Goal: Browse casually: Explore the website without a specific task or goal

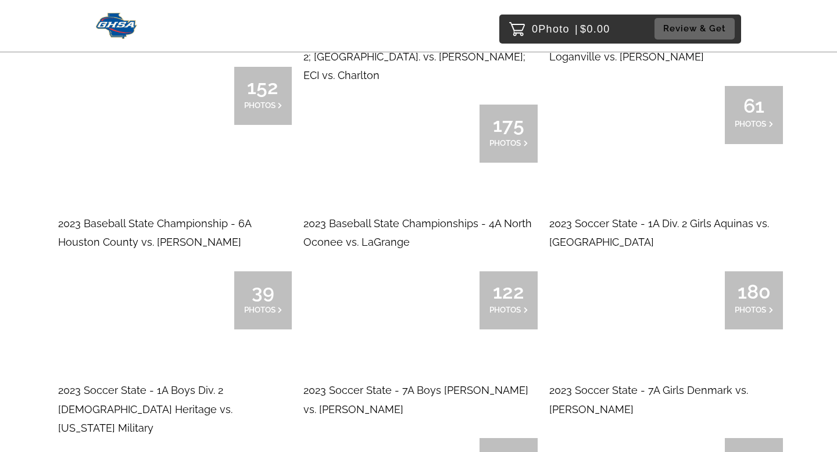
scroll to position [11260, 0]
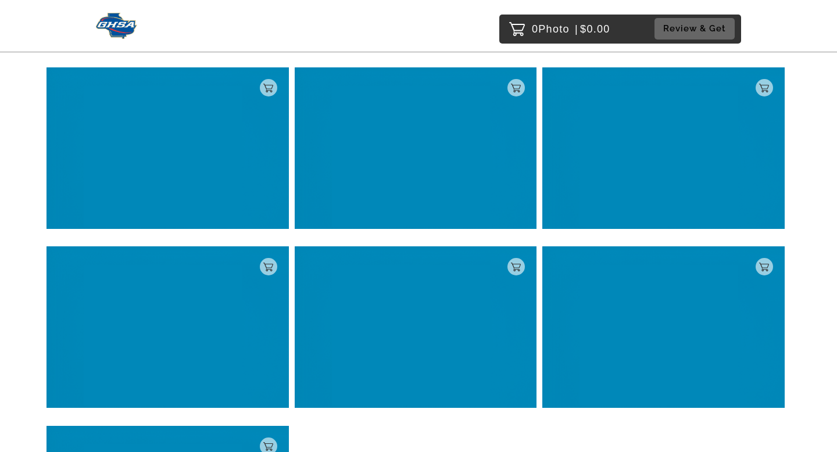
scroll to position [2304, 0]
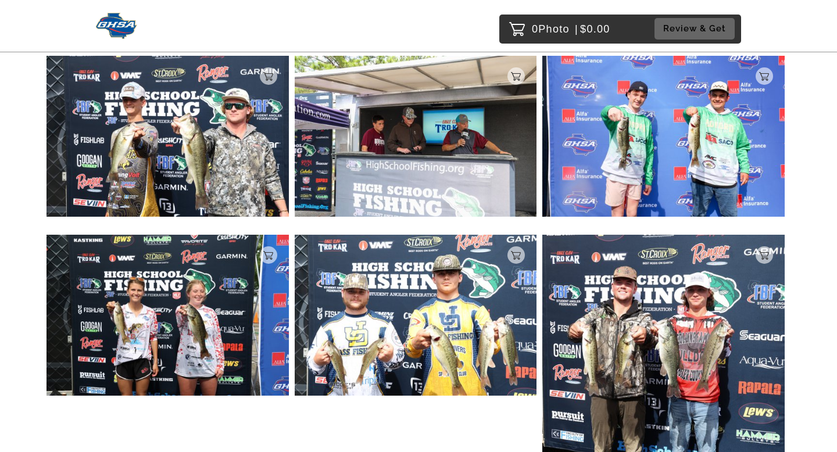
click at [254, 396] on div "Add to Cart $5.00" at bounding box center [167, 318] width 242 height 167
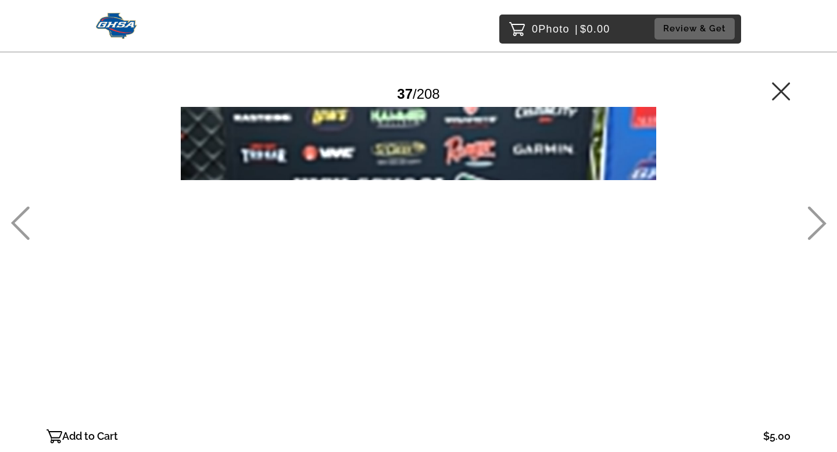
click at [778, 96] on icon at bounding box center [781, 91] width 19 height 19
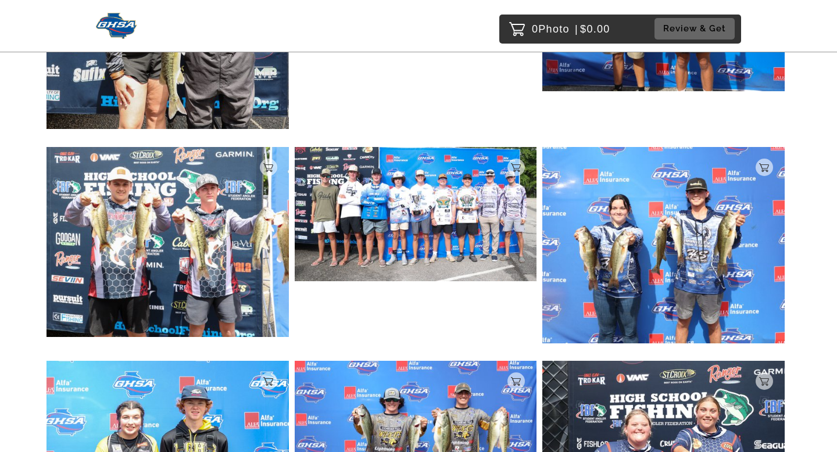
scroll to position [8486, 0]
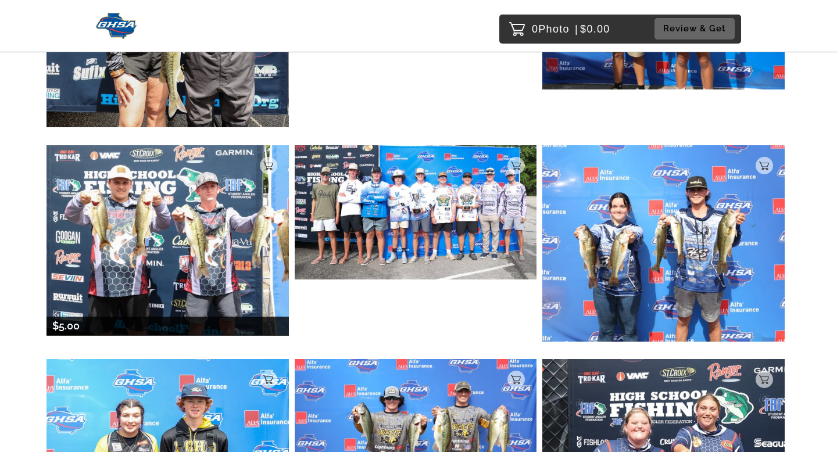
click at [163, 188] on img at bounding box center [167, 240] width 242 height 190
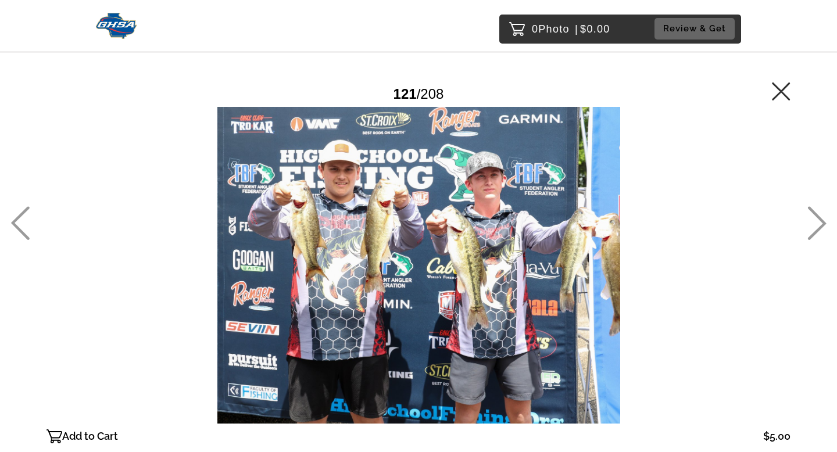
click at [779, 96] on icon at bounding box center [781, 91] width 19 height 19
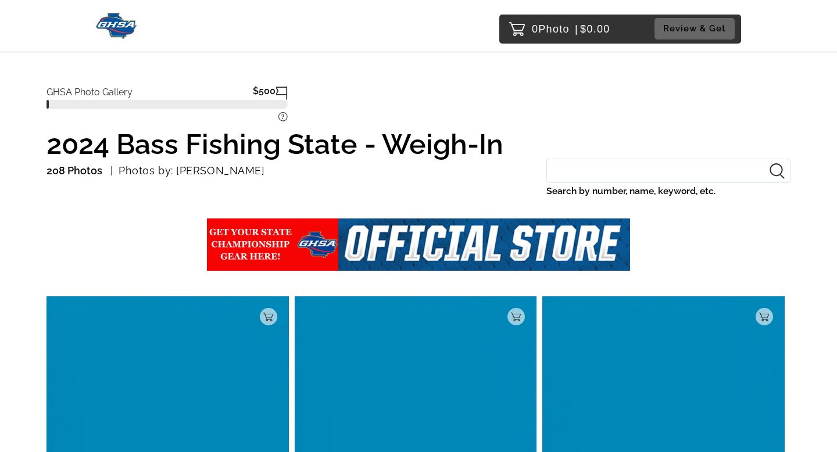
scroll to position [2308, 0]
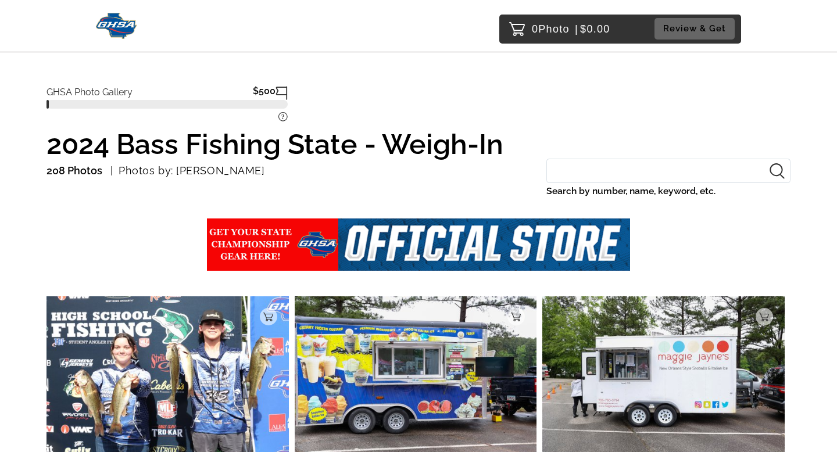
scroll to position [153, 0]
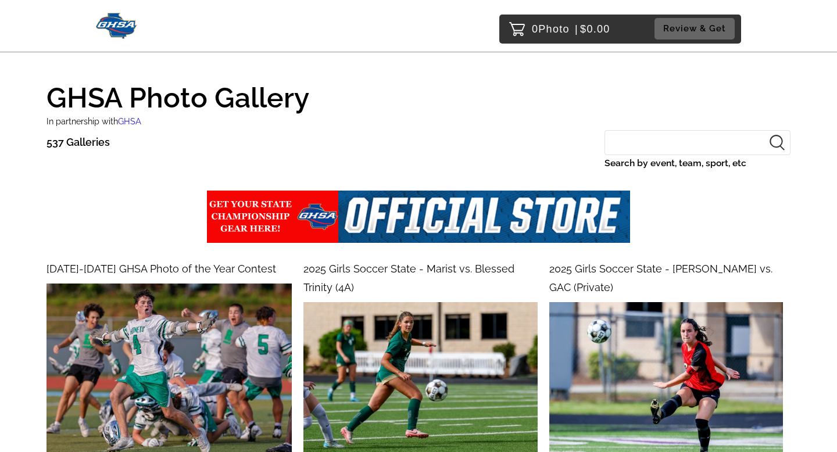
click at [639, 144] on input "Search by event, team, sport, etc" at bounding box center [697, 142] width 186 height 25
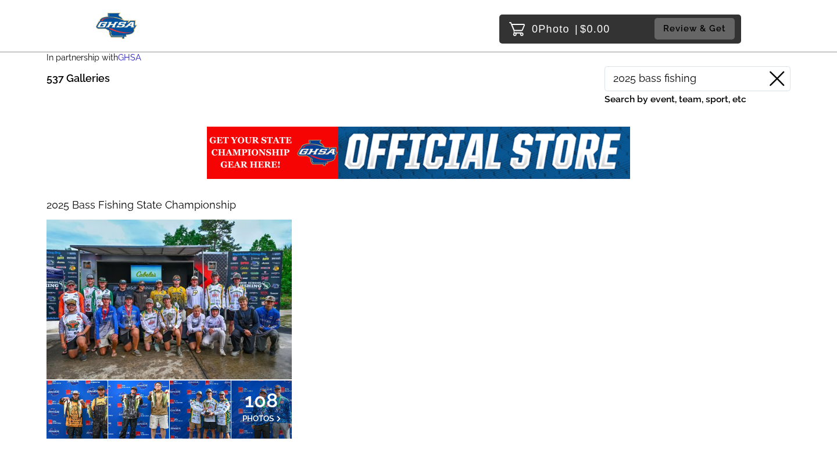
scroll to position [108, 0]
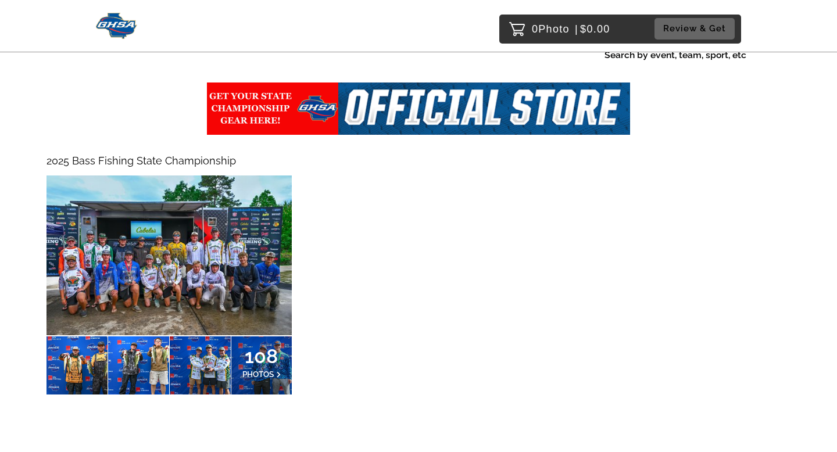
type input "2025 bass fishing"
click at [235, 273] on img at bounding box center [168, 255] width 245 height 160
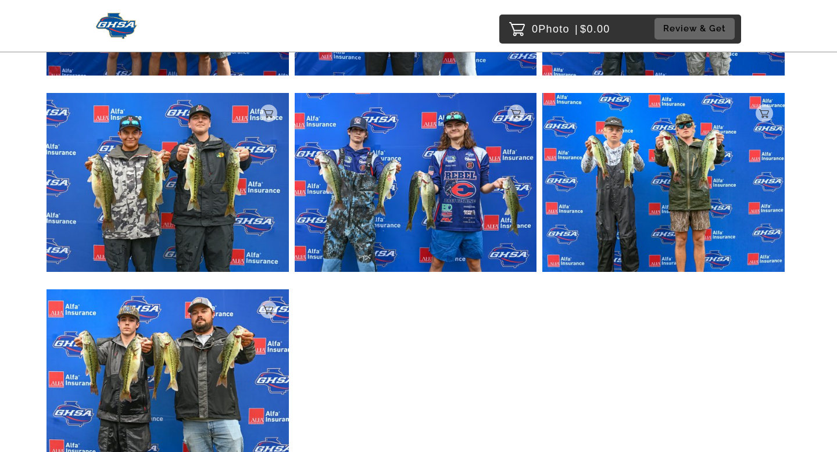
scroll to position [601, 0]
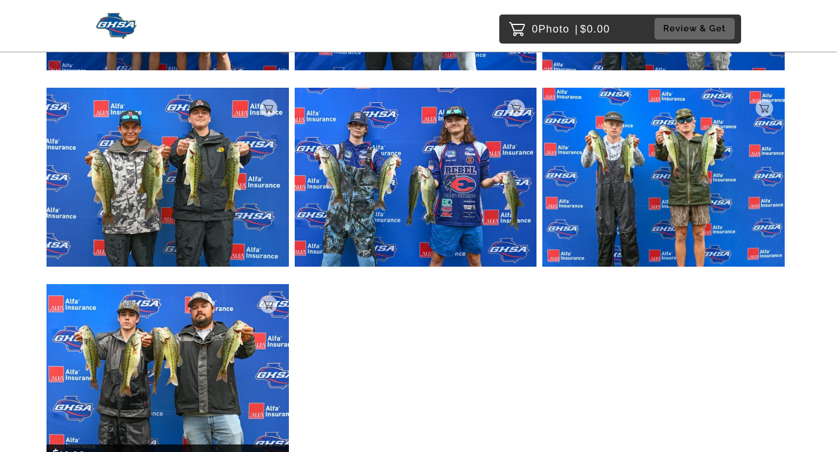
click at [221, 364] on img at bounding box center [167, 373] width 242 height 178
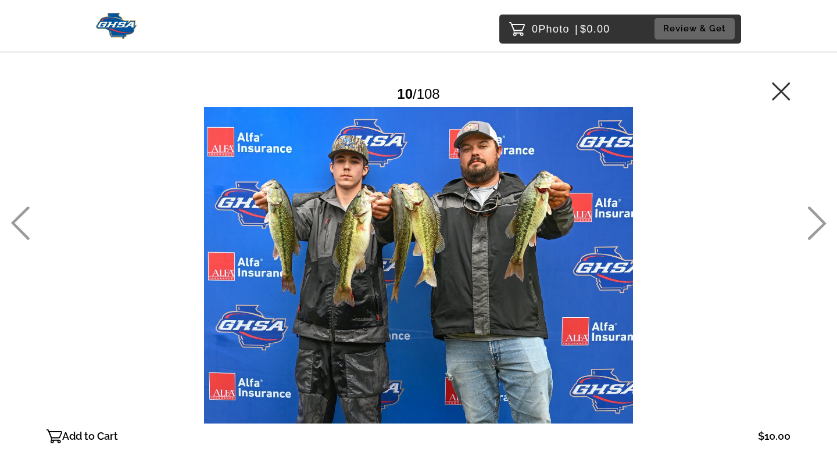
click at [811, 221] on icon at bounding box center [816, 223] width 19 height 34
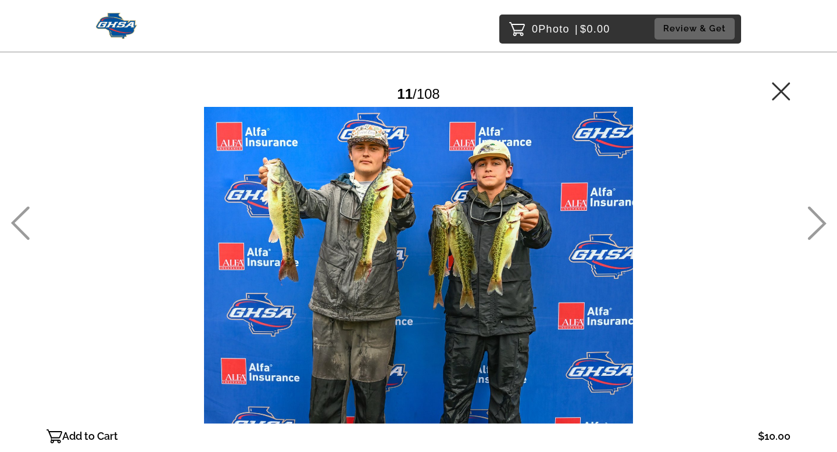
click at [811, 221] on icon at bounding box center [816, 223] width 19 height 34
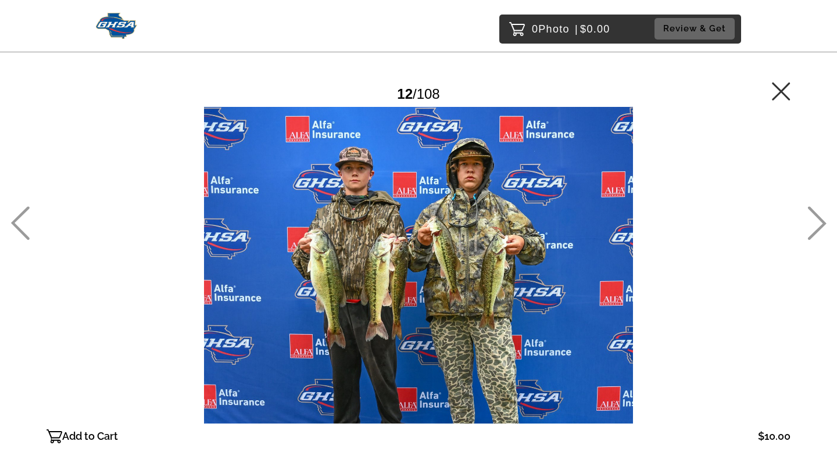
click at [811, 221] on icon at bounding box center [816, 223] width 19 height 34
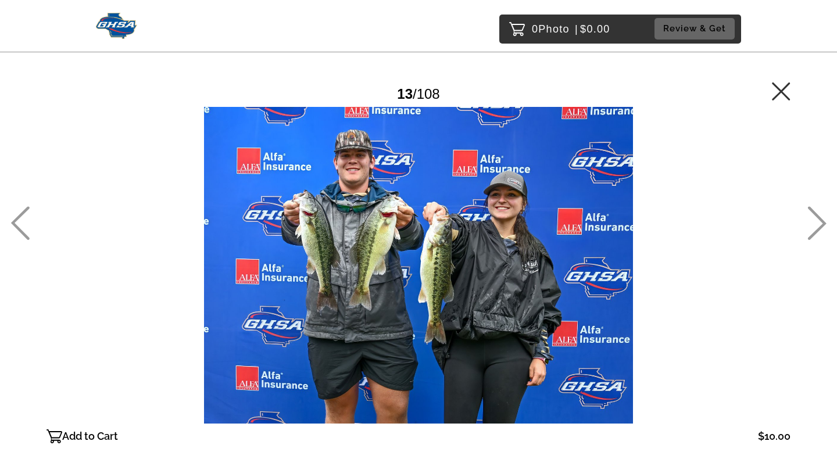
click at [811, 221] on icon at bounding box center [816, 223] width 19 height 34
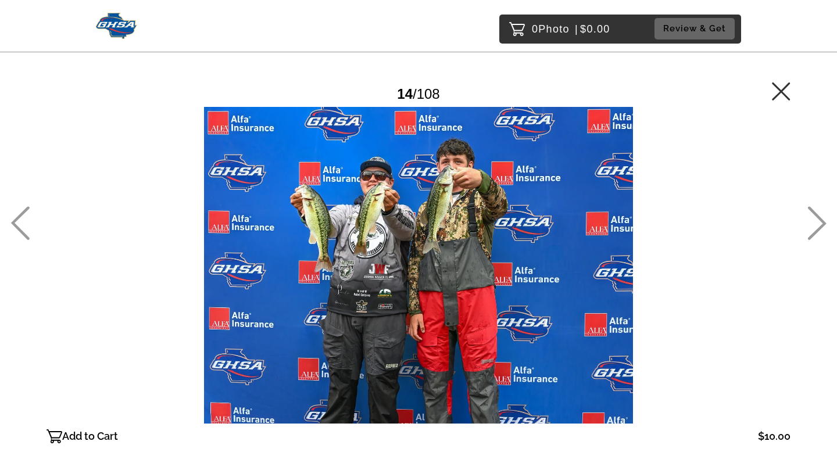
click at [811, 221] on icon at bounding box center [816, 223] width 19 height 34
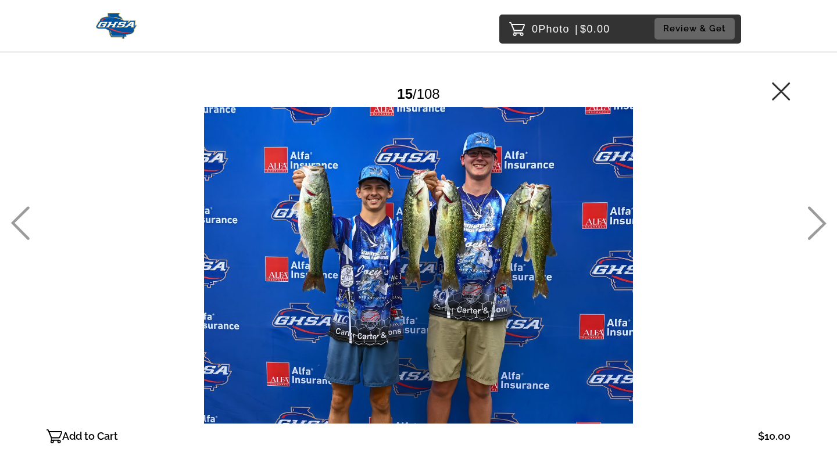
click at [811, 221] on icon at bounding box center [816, 223] width 19 height 34
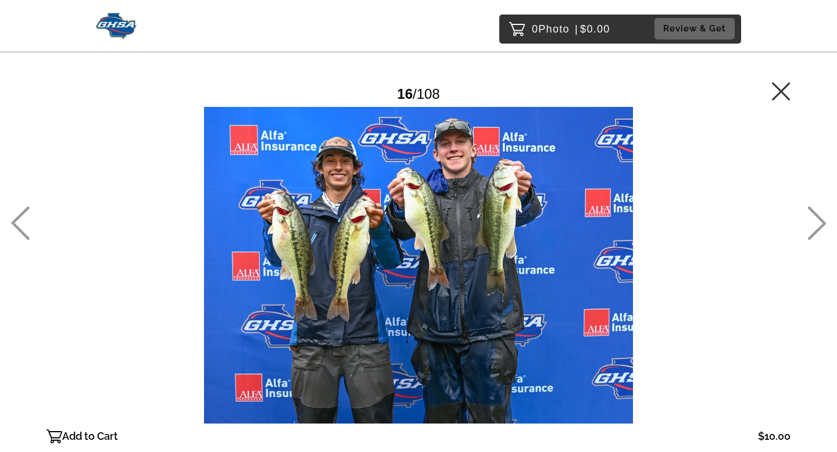
click at [811, 221] on icon at bounding box center [816, 223] width 19 height 34
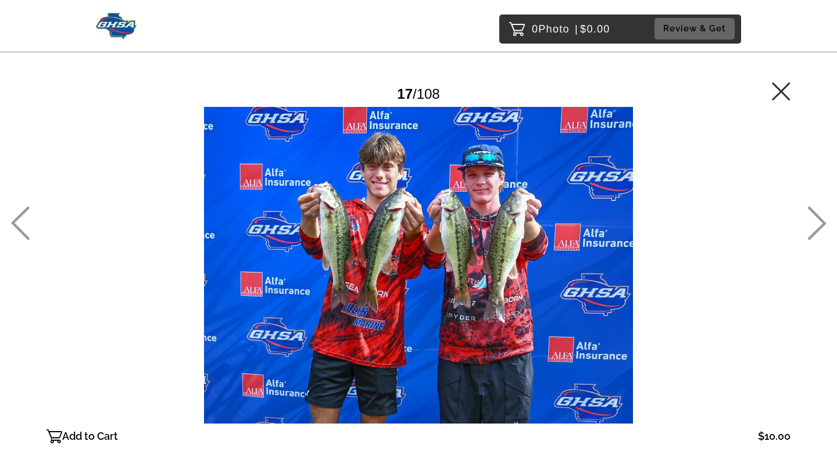
click at [811, 221] on icon at bounding box center [816, 223] width 19 height 34
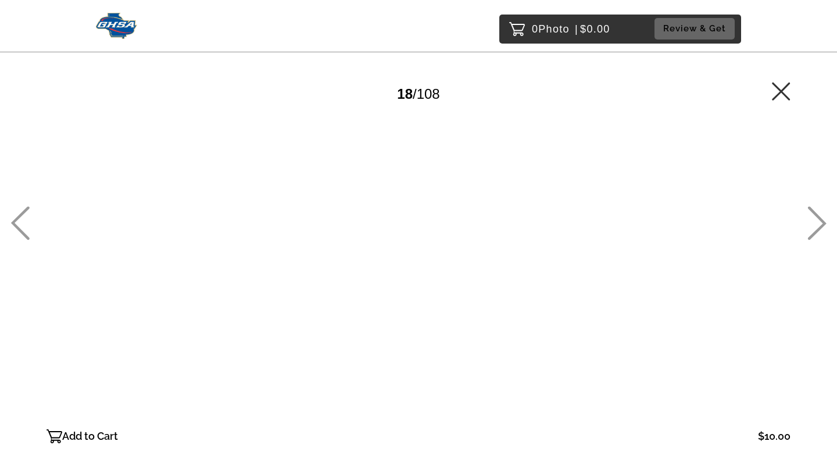
click at [811, 221] on icon at bounding box center [816, 223] width 19 height 34
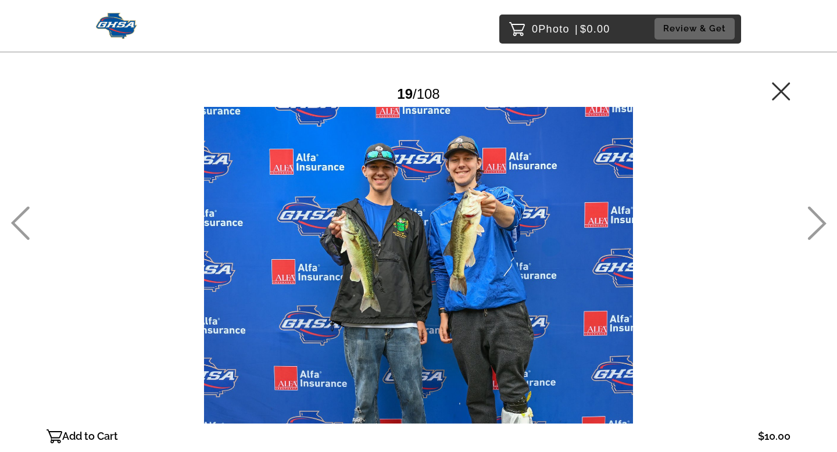
click at [811, 221] on icon at bounding box center [816, 223] width 19 height 34
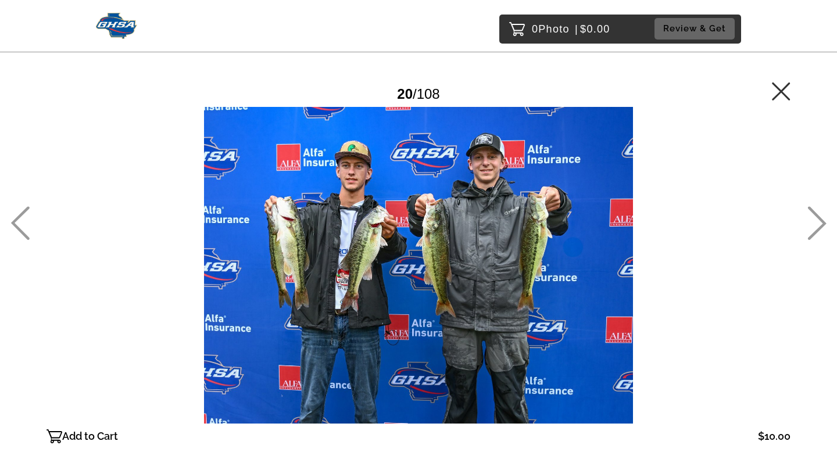
click at [811, 221] on icon at bounding box center [816, 223] width 19 height 34
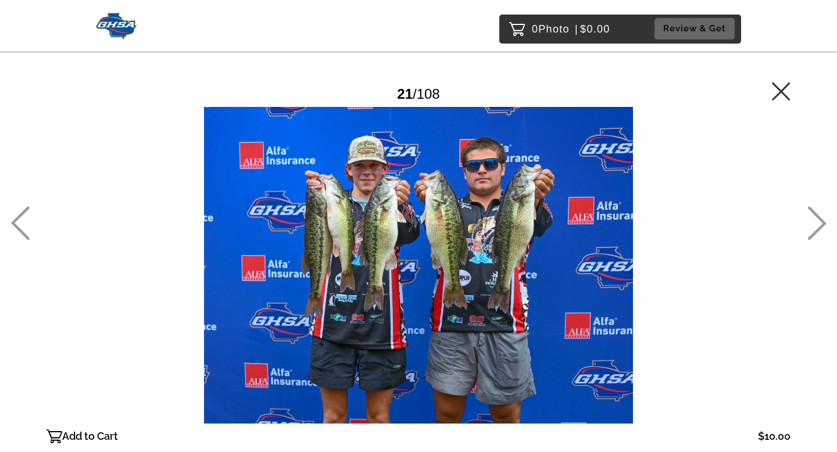
click at [811, 221] on icon at bounding box center [816, 223] width 19 height 34
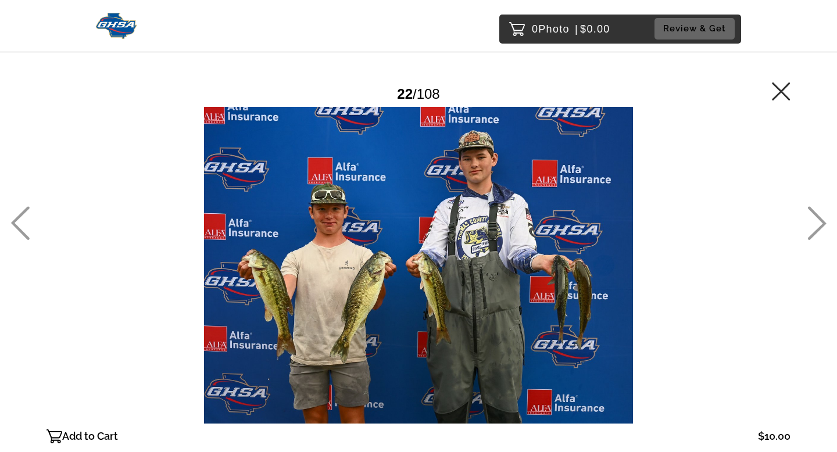
click at [811, 221] on icon at bounding box center [816, 223] width 19 height 34
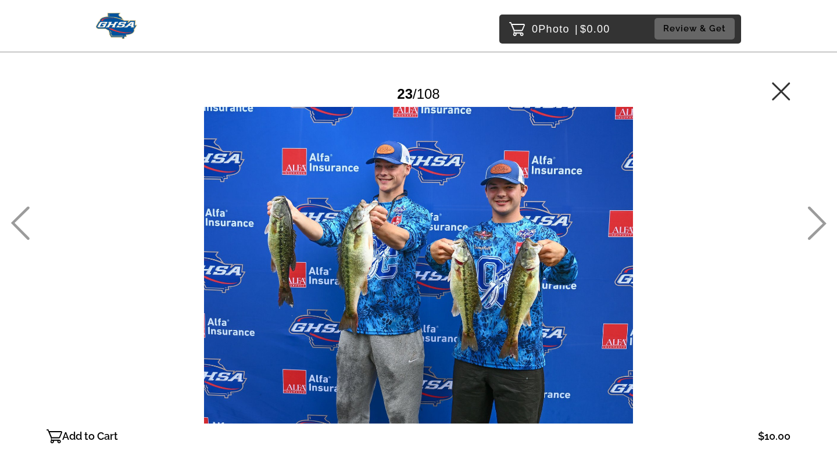
click at [811, 221] on icon at bounding box center [816, 223] width 19 height 34
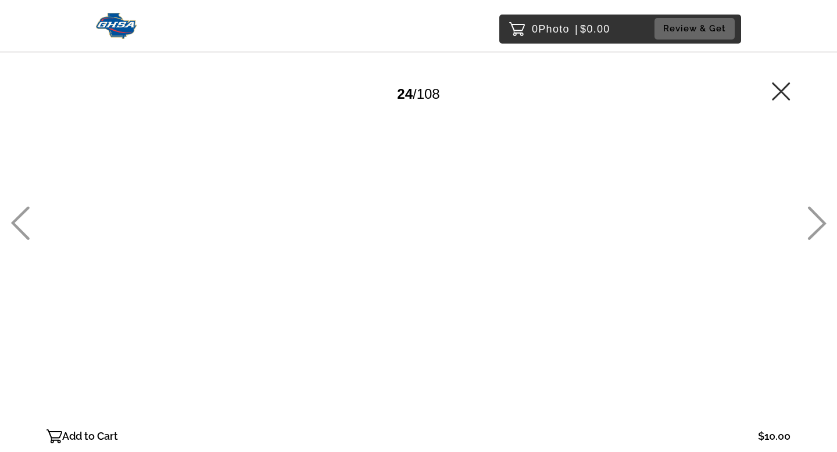
click at [811, 221] on icon at bounding box center [816, 223] width 19 height 34
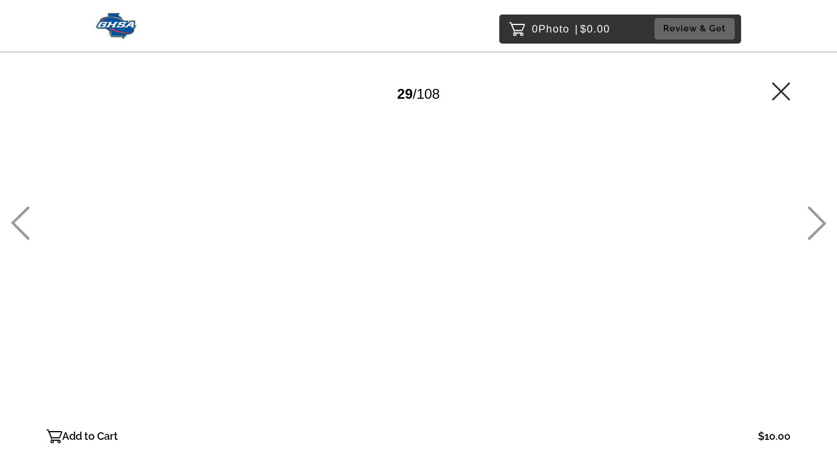
click at [811, 221] on icon at bounding box center [816, 223] width 19 height 34
click at [10, 213] on main "Password Checker bypassed 30 / 108 Add to Cart $10.00 Gallery $10.00 Add" at bounding box center [418, 244] width 837 height 488
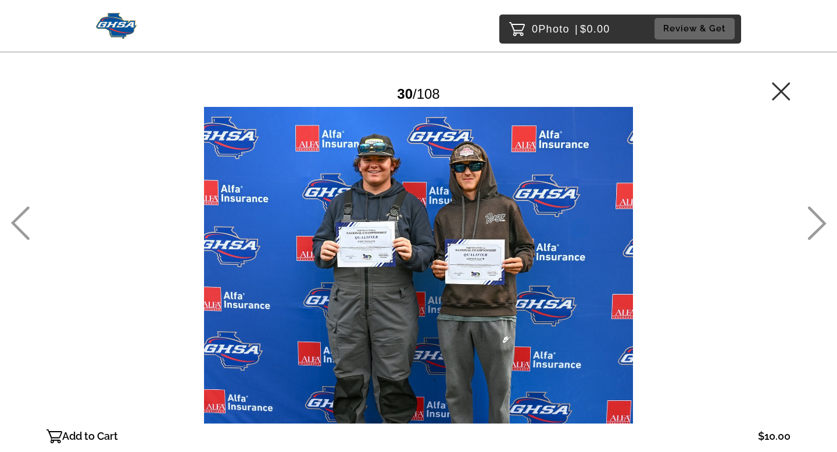
click at [10, 213] on main "Password Checker bypassed 30 / 108 Add to Cart $10.00 Gallery $10.00 Add" at bounding box center [418, 244] width 837 height 488
click at [20, 217] on icon at bounding box center [20, 223] width 19 height 34
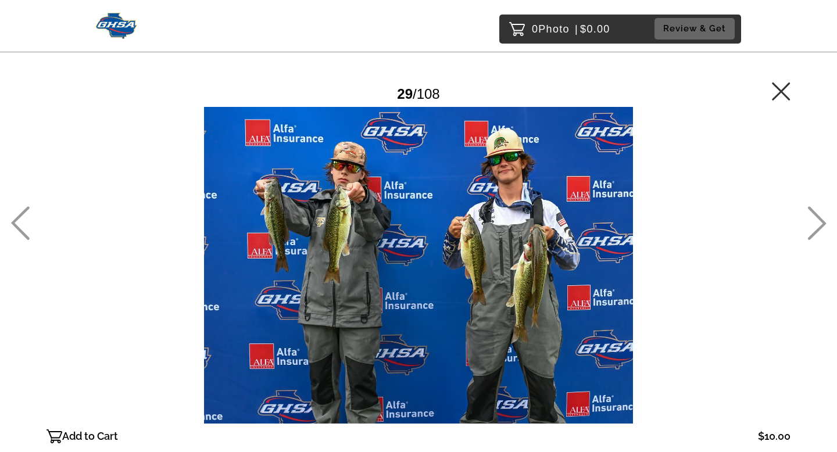
click at [20, 217] on icon at bounding box center [20, 223] width 19 height 34
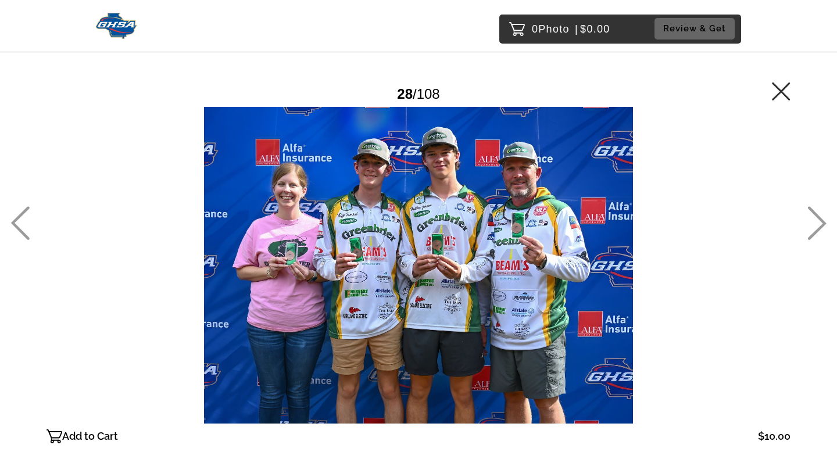
click at [817, 218] on icon at bounding box center [816, 223] width 19 height 34
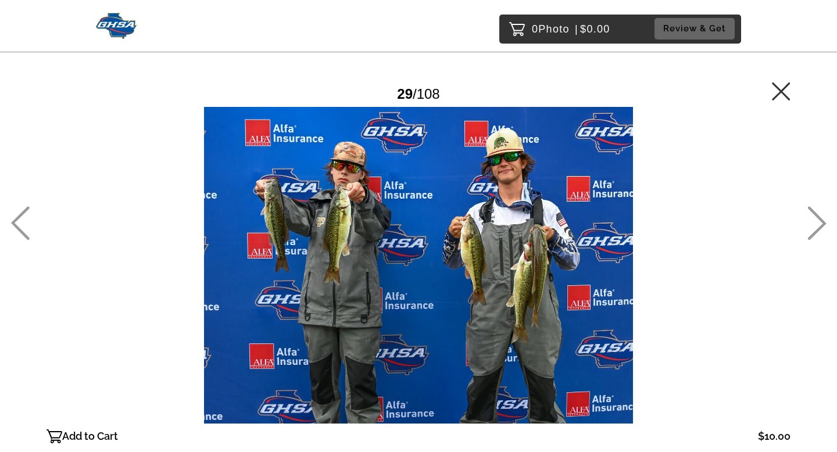
click at [817, 218] on icon at bounding box center [816, 223] width 19 height 34
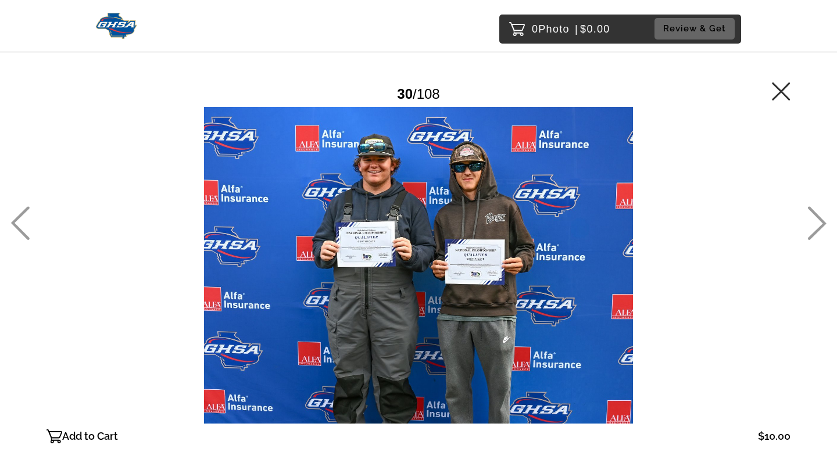
click at [817, 218] on icon at bounding box center [816, 223] width 19 height 34
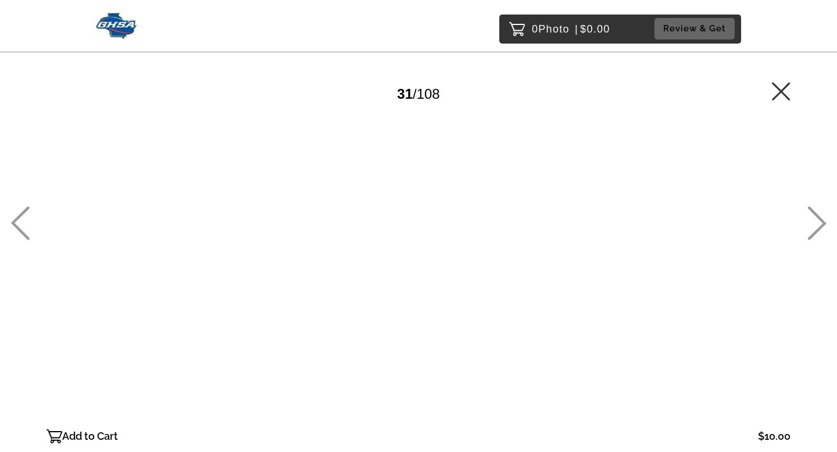
click at [817, 218] on icon at bounding box center [816, 223] width 19 height 34
click at [816, 218] on icon at bounding box center [816, 223] width 19 height 34
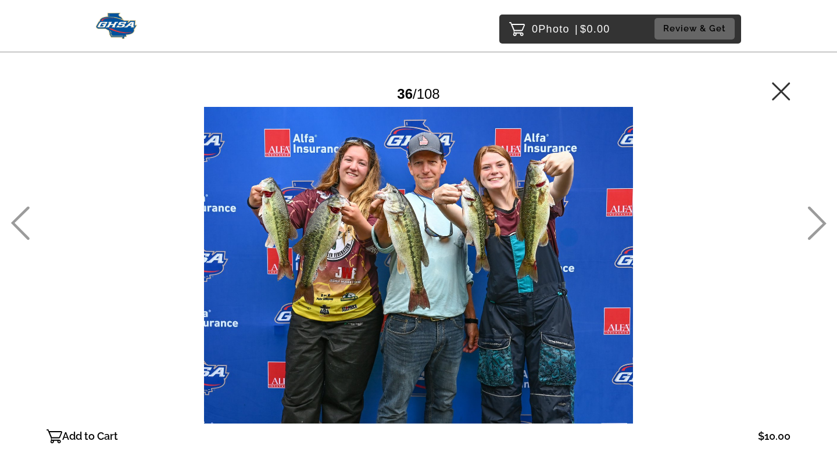
click at [816, 218] on icon at bounding box center [816, 223] width 19 height 34
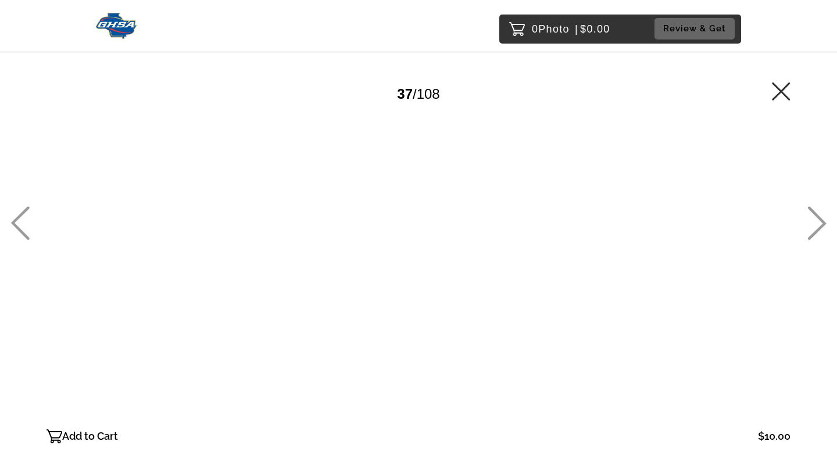
click at [816, 218] on icon at bounding box center [816, 223] width 19 height 34
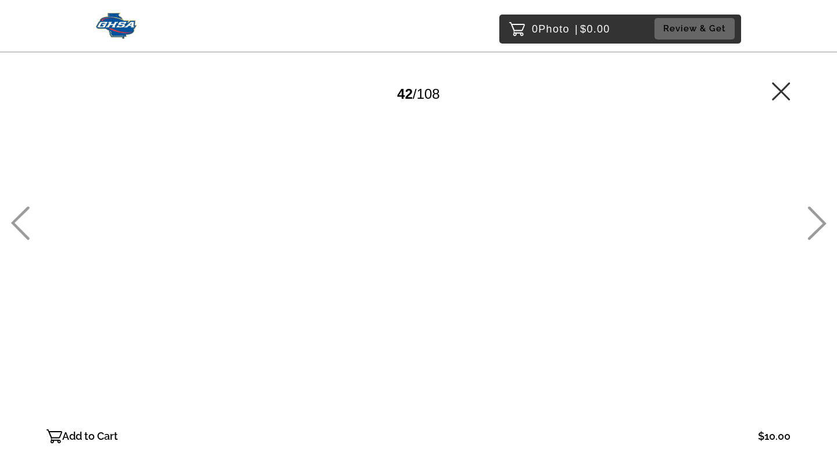
click at [816, 218] on icon at bounding box center [816, 223] width 19 height 34
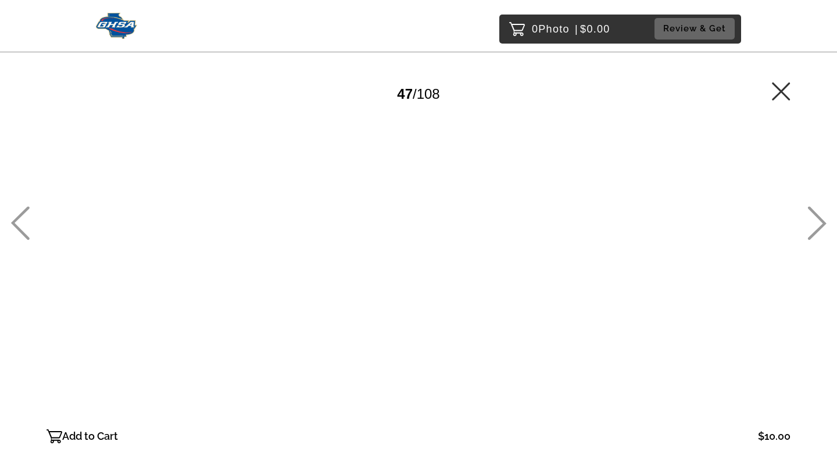
click at [820, 220] on icon at bounding box center [817, 223] width 19 height 34
click at [822, 220] on icon at bounding box center [817, 223] width 19 height 34
click at [814, 221] on icon at bounding box center [816, 223] width 19 height 34
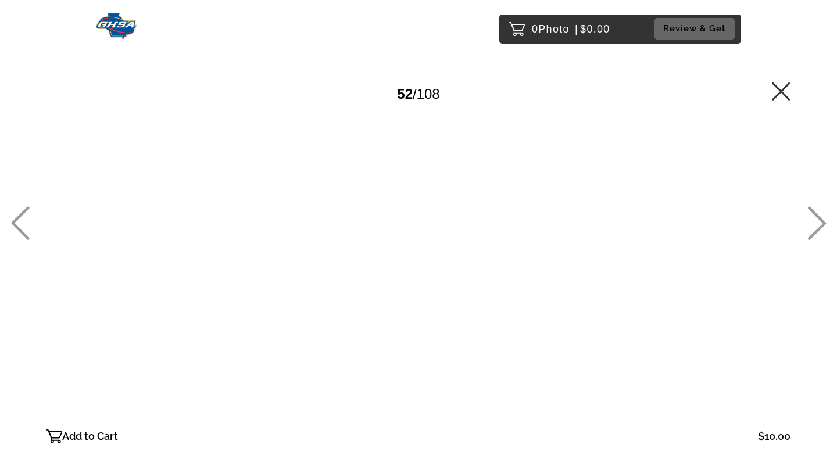
click at [814, 221] on icon at bounding box center [816, 223] width 19 height 34
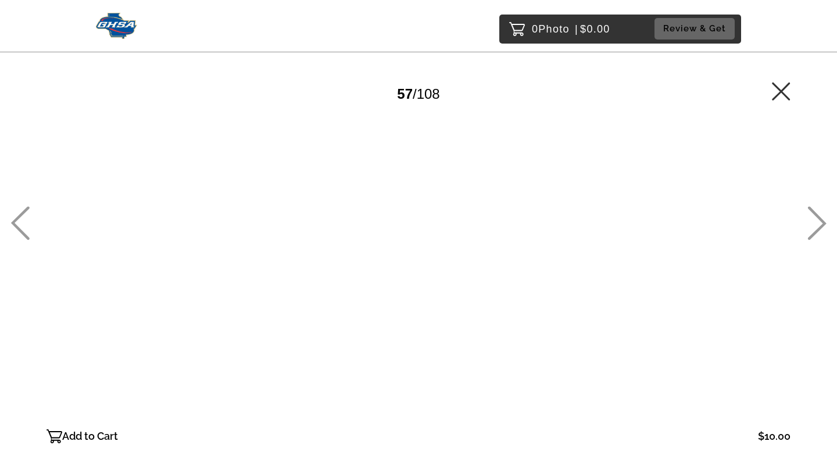
click at [814, 221] on icon at bounding box center [816, 223] width 19 height 34
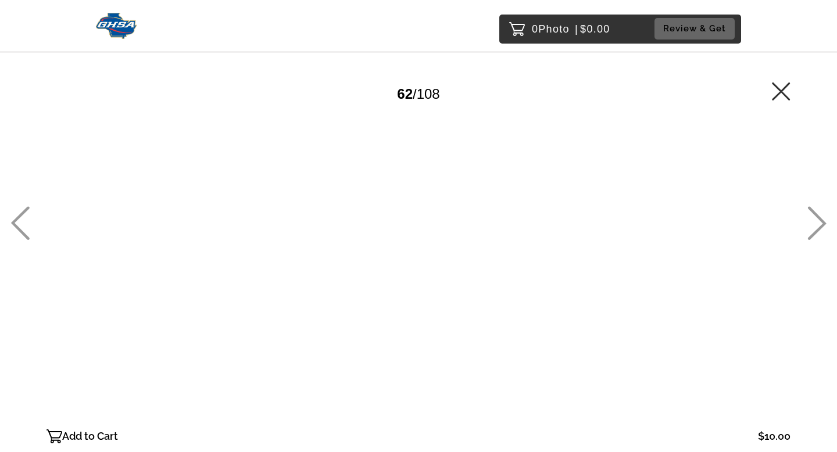
click at [814, 221] on icon at bounding box center [816, 223] width 19 height 34
